Goal: Ask a question

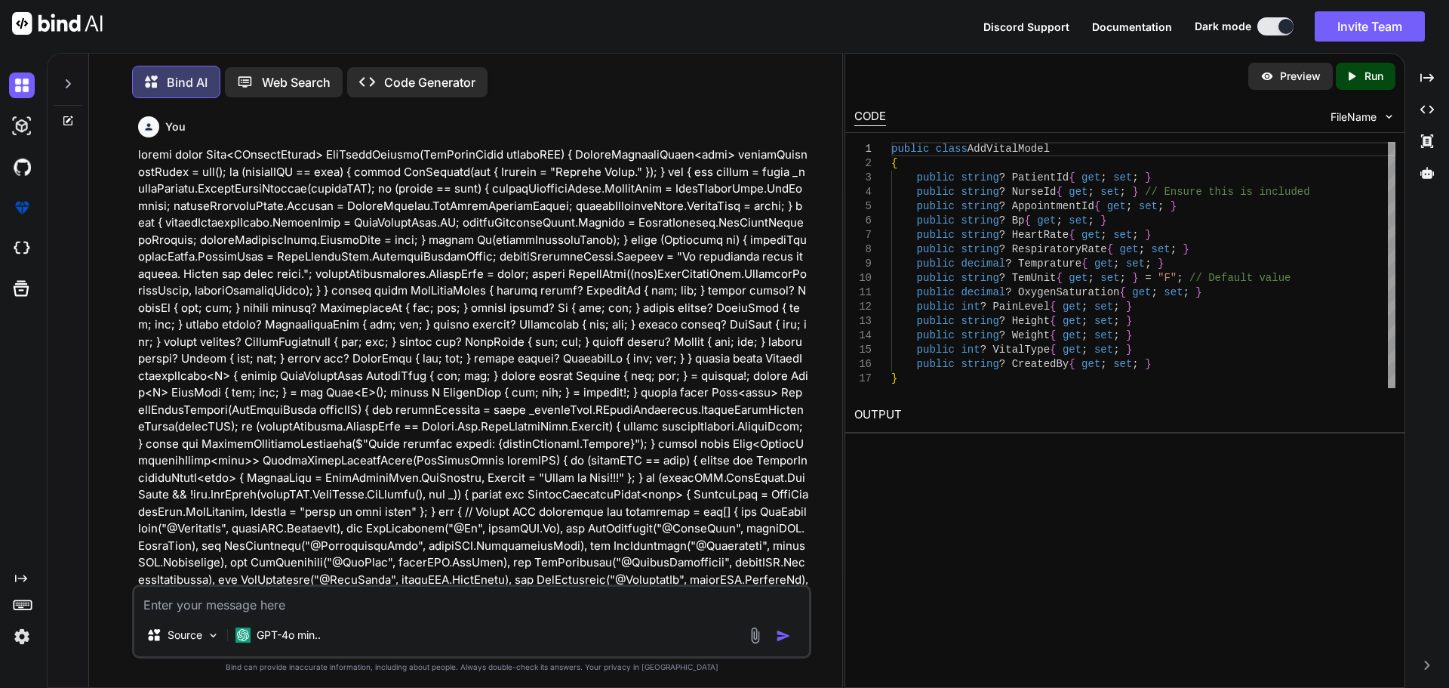
click at [301, 602] on textarea at bounding box center [471, 600] width 675 height 27
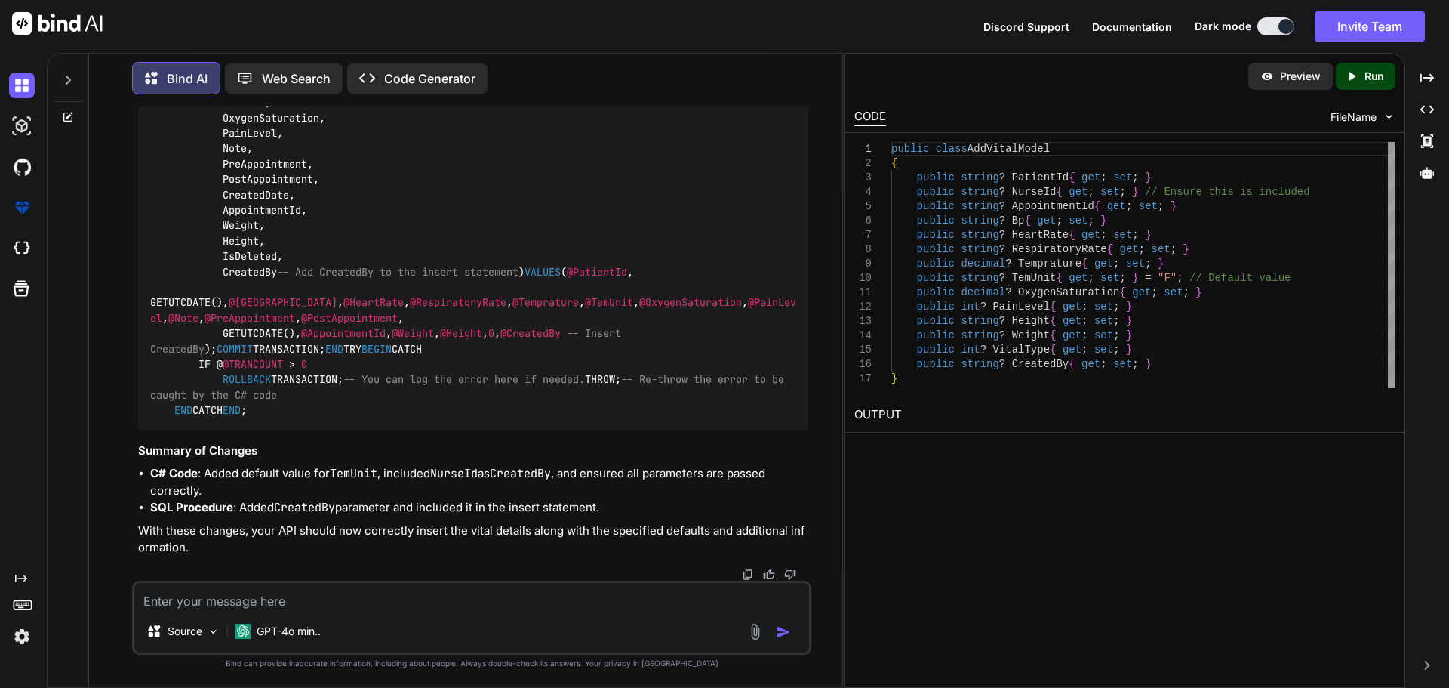
type textarea "public class AddVitalModel { public string? PatientId { get; set; } public stri…"
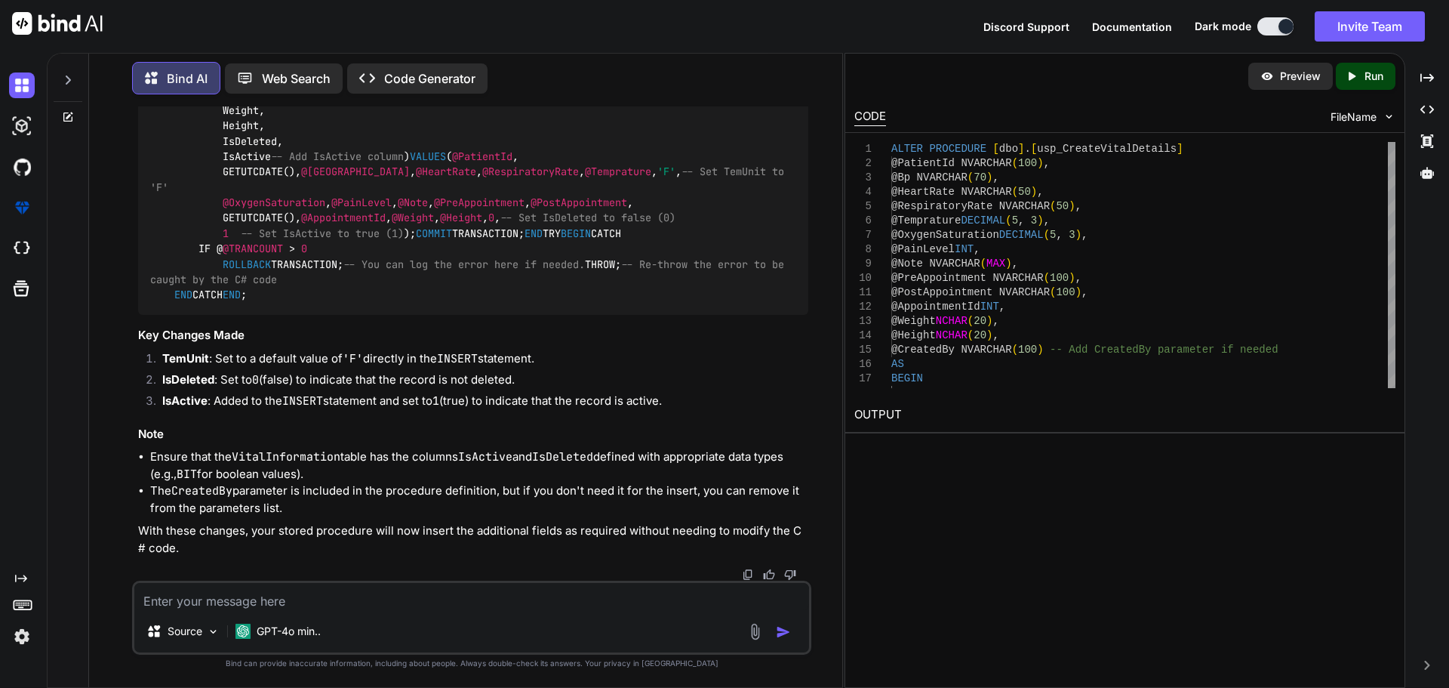
scroll to position [4587, 0]
click at [507, 602] on textarea at bounding box center [471, 596] width 675 height 27
paste textarea "ALTER PROCEDURE [dbo].[usp_CreateVitalDetails] @PatientId NVARCHAR(100), @Nurse…"
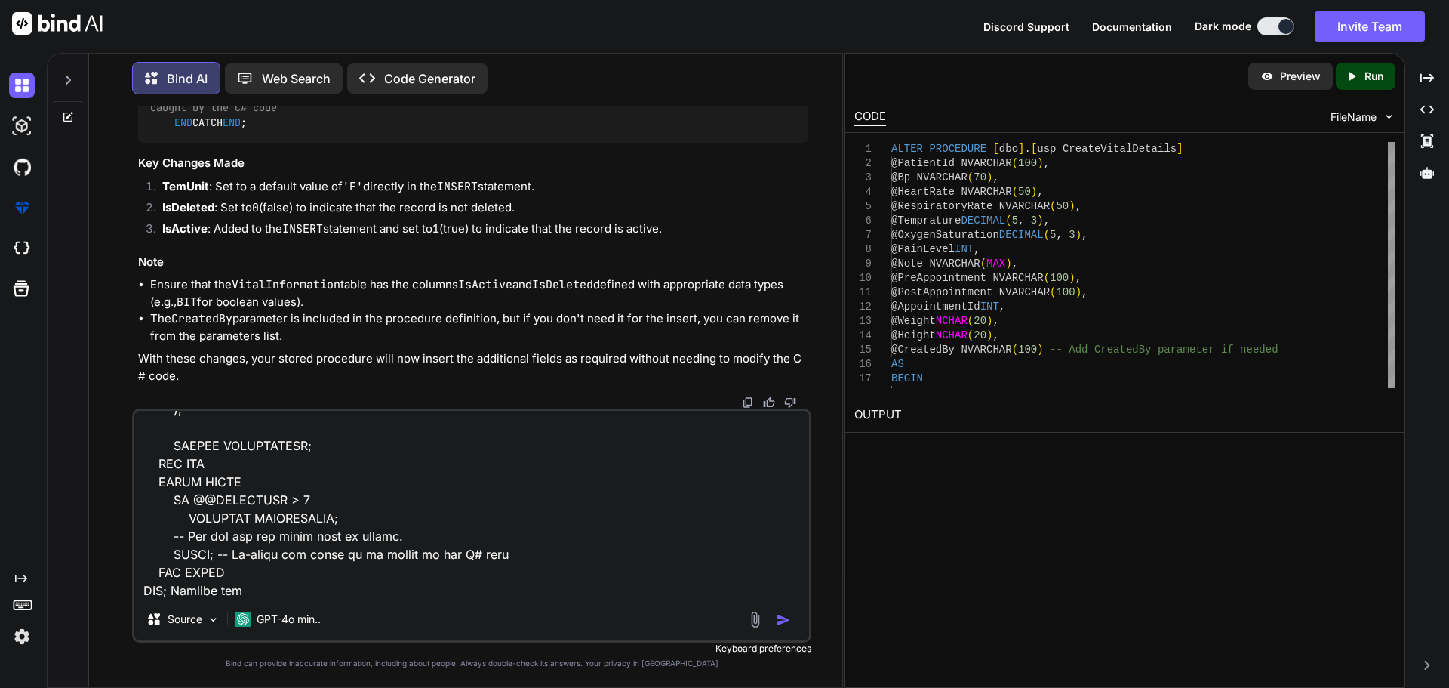
type textarea "ALTER PROCEDURE [dbo].[usp_CreateVitalDetails] @PatientId NVARCHAR(100), @Nurse…"
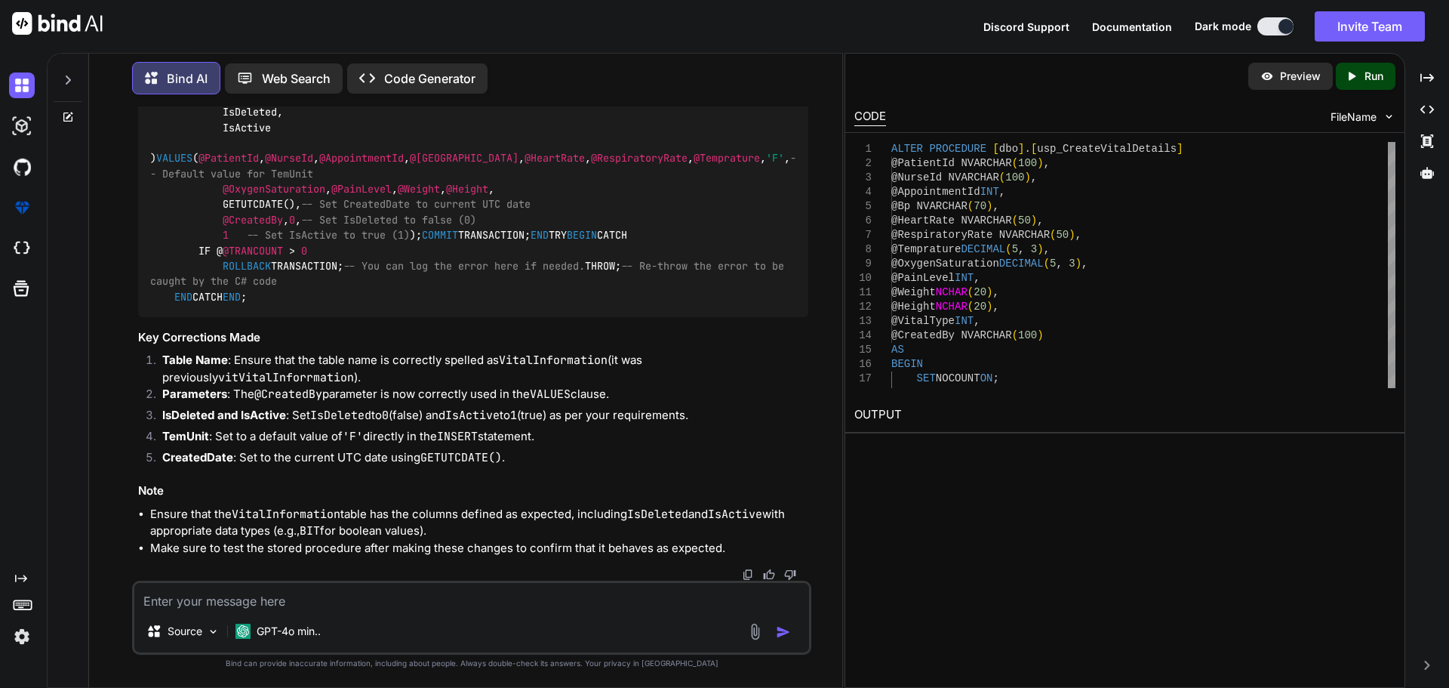
scroll to position [6271, 0]
